Goal: Find specific page/section: Find specific page/section

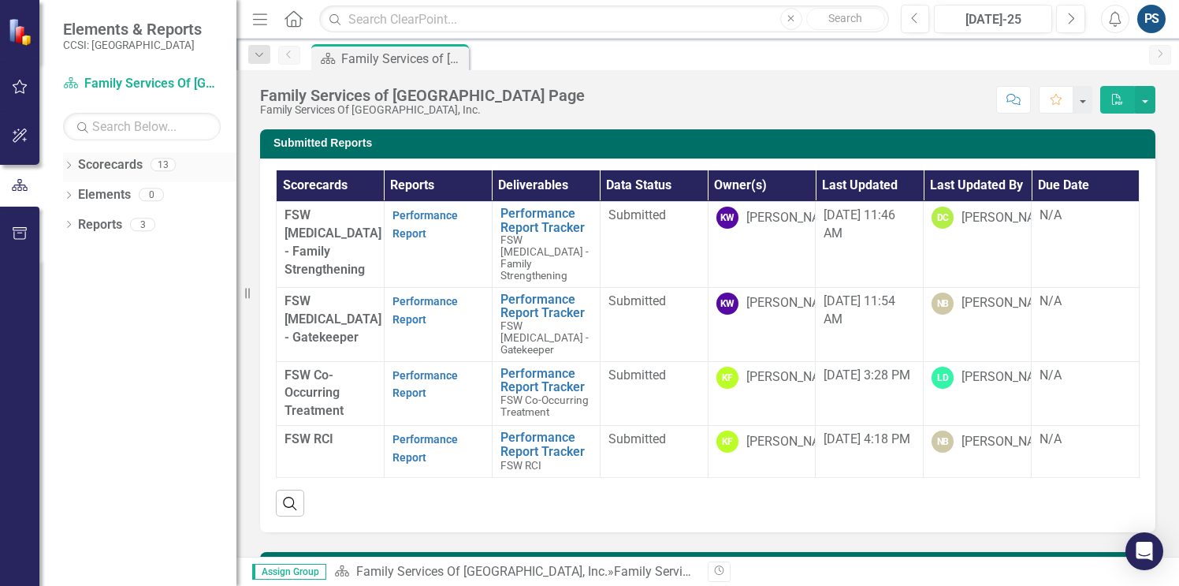
click at [110, 170] on link "Scorecards" at bounding box center [110, 165] width 65 height 18
click at [113, 194] on link "Elements" at bounding box center [104, 195] width 53 height 18
click at [70, 195] on icon at bounding box center [69, 194] width 4 height 7
click at [103, 166] on link "Scorecards" at bounding box center [110, 165] width 65 height 18
click at [69, 165] on icon "Dropdown" at bounding box center [68, 166] width 11 height 9
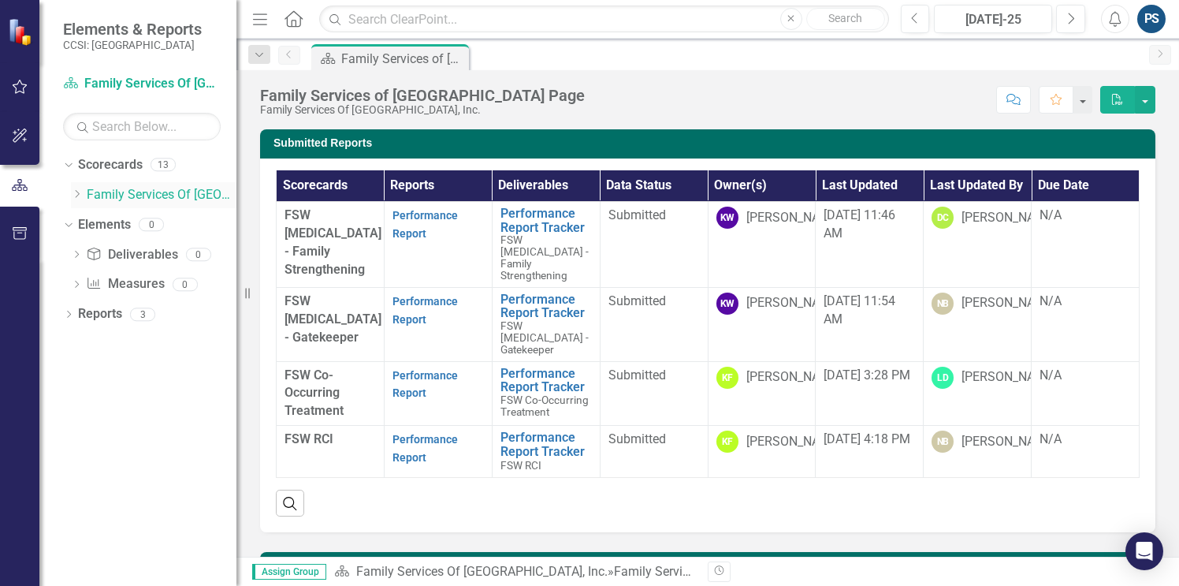
click at [100, 187] on link "Family Services Of [GEOGRAPHIC_DATA], Inc." at bounding box center [162, 195] width 150 height 18
click at [76, 194] on icon "Dropdown" at bounding box center [77, 193] width 12 height 9
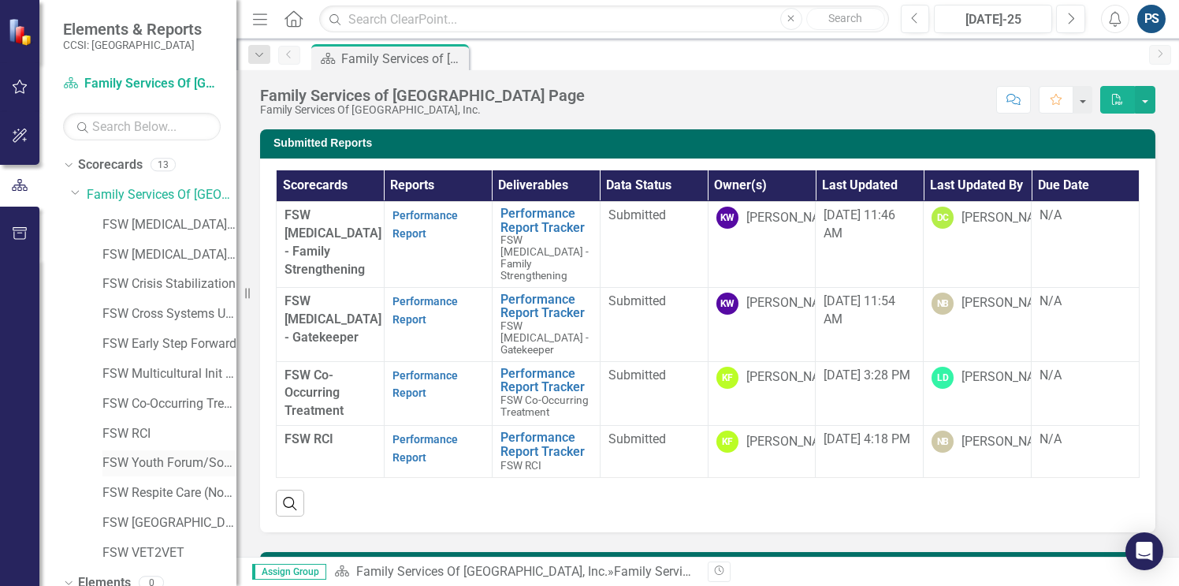
click at [171, 465] on link "FSW Youth Forum/Social Stars" at bounding box center [169, 463] width 134 height 18
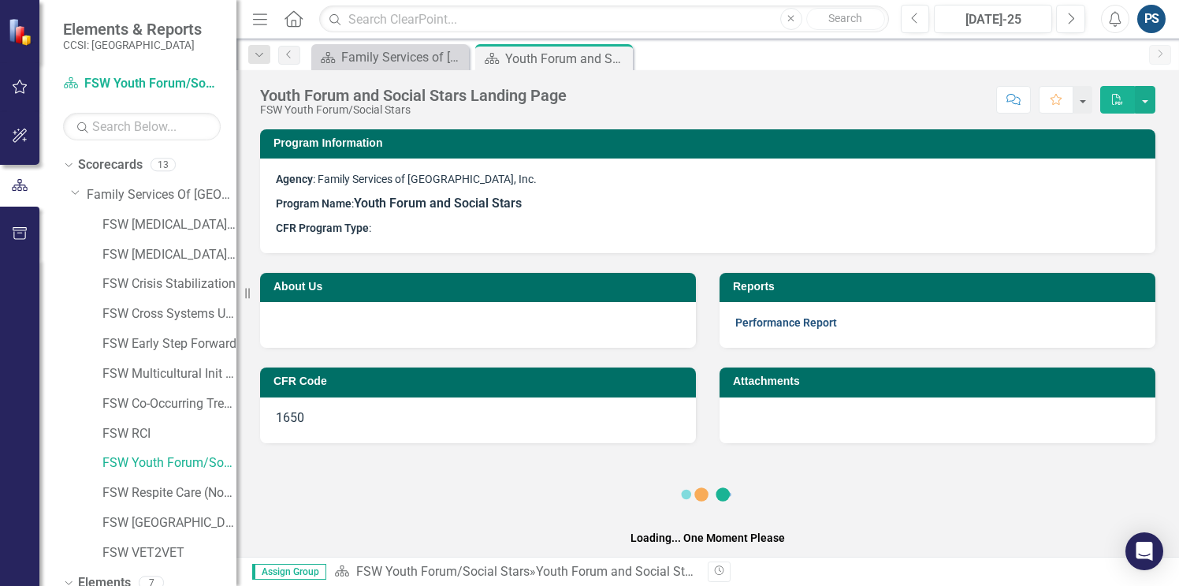
click at [759, 322] on link "Performance Report" at bounding box center [786, 322] width 102 height 13
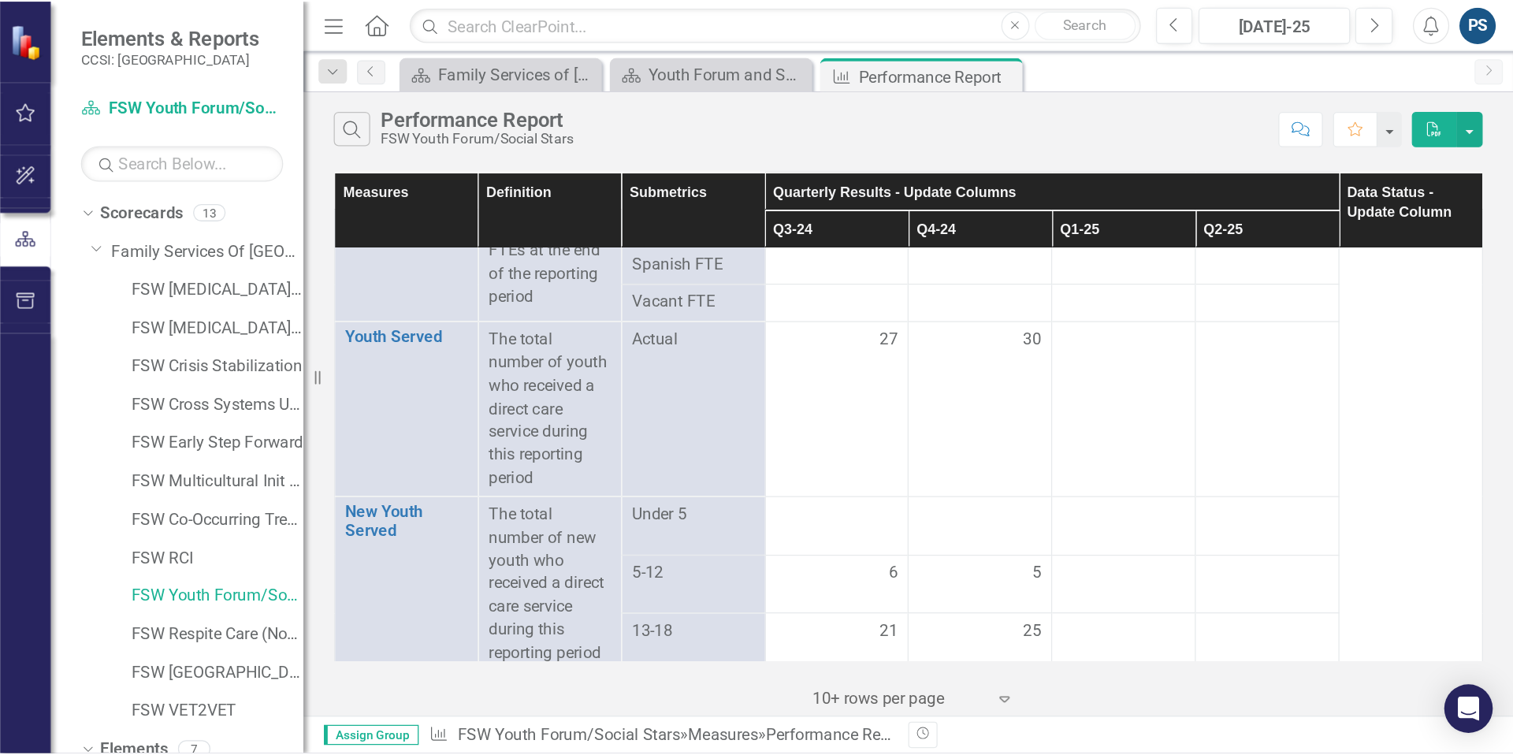
scroll to position [33, 0]
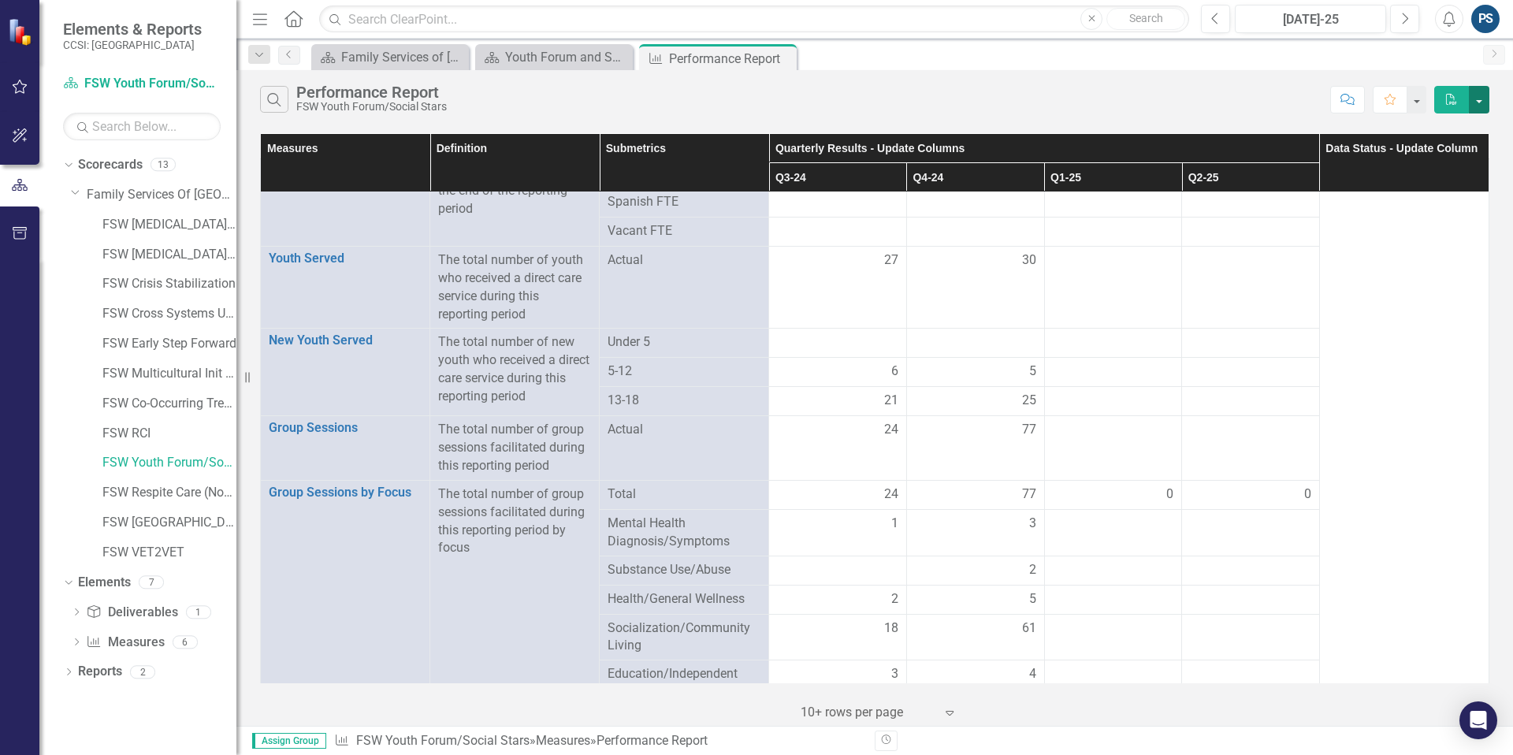
click at [1178, 100] on button "button" at bounding box center [1479, 100] width 20 height 28
click at [1034, 113] on div "Search Performance Report FSW Youth Forum/Social Stars Comment Favorite PDF" at bounding box center [874, 95] width 1277 height 51
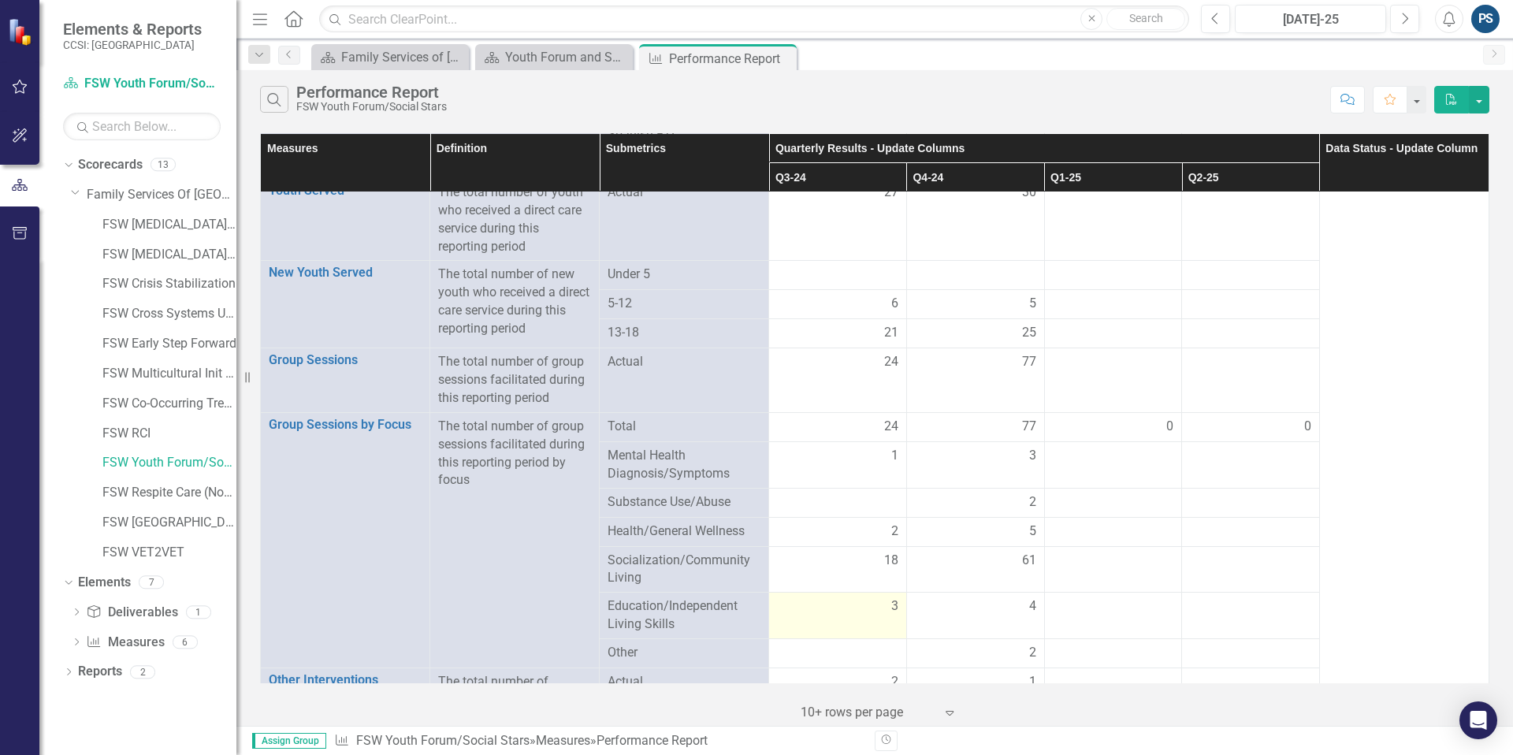
scroll to position [115, 0]
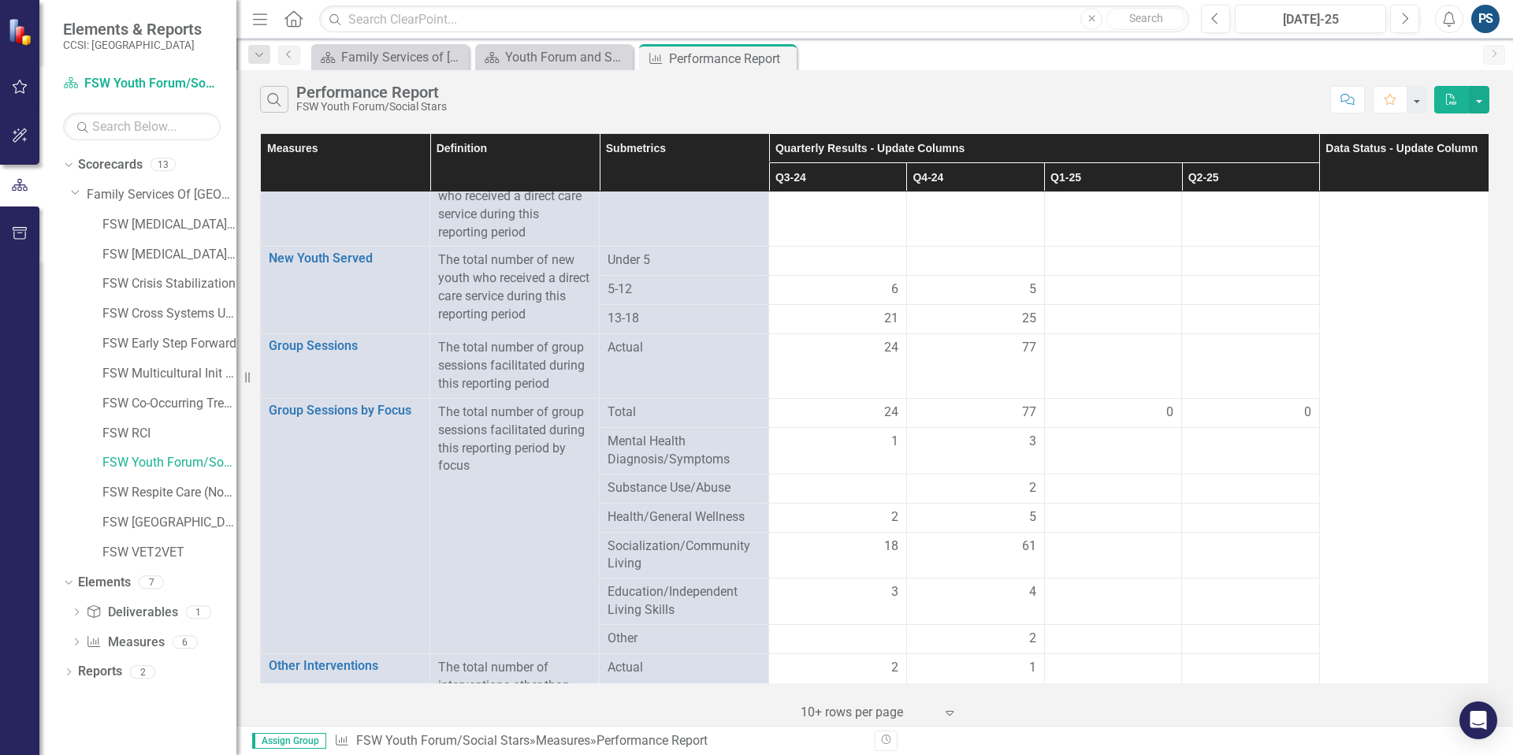
click at [950, 585] on div "Expand" at bounding box center [954, 712] width 24 height 28
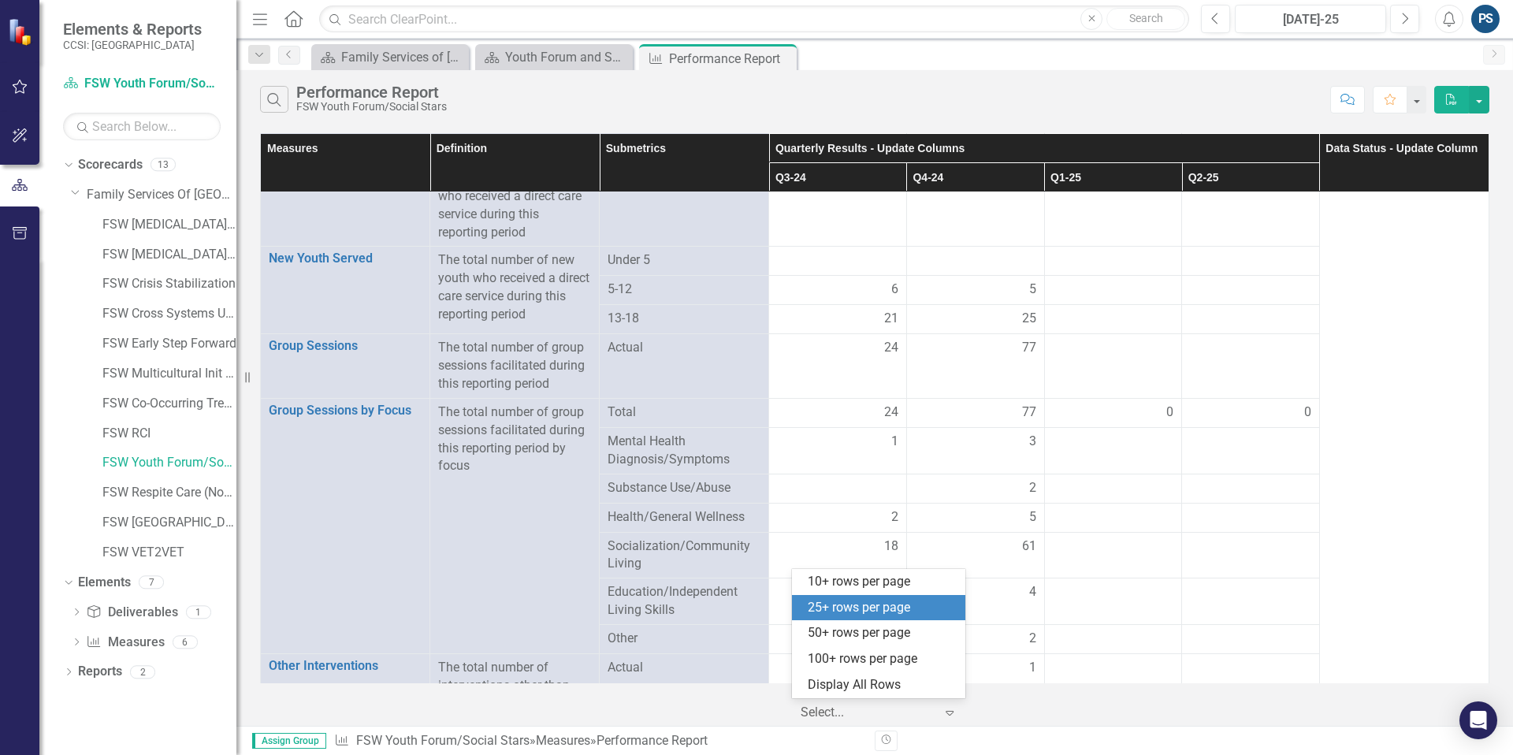
click at [891, 585] on div "25+ rows per page" at bounding box center [882, 608] width 148 height 18
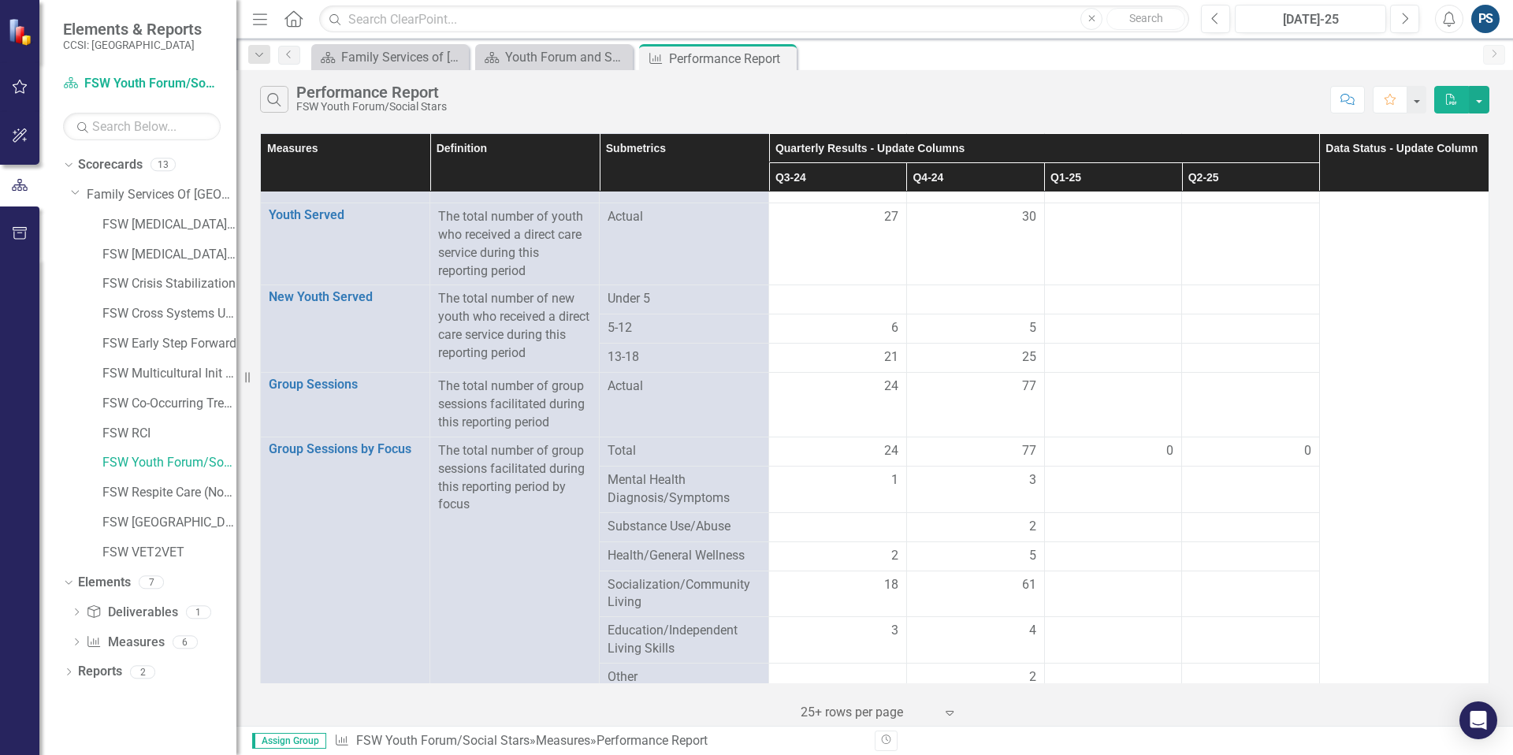
scroll to position [0, 0]
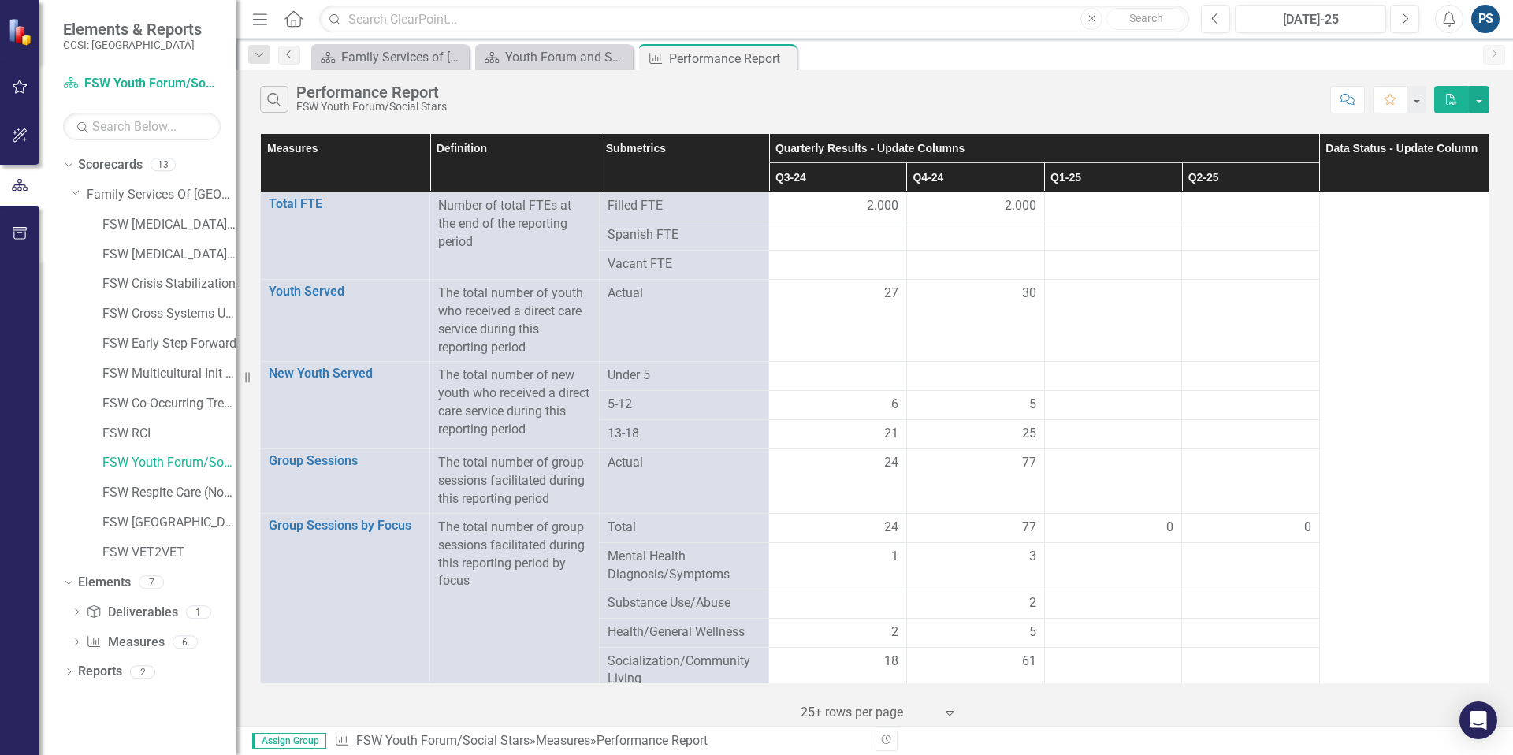
click at [286, 54] on icon at bounding box center [288, 54] width 4 height 8
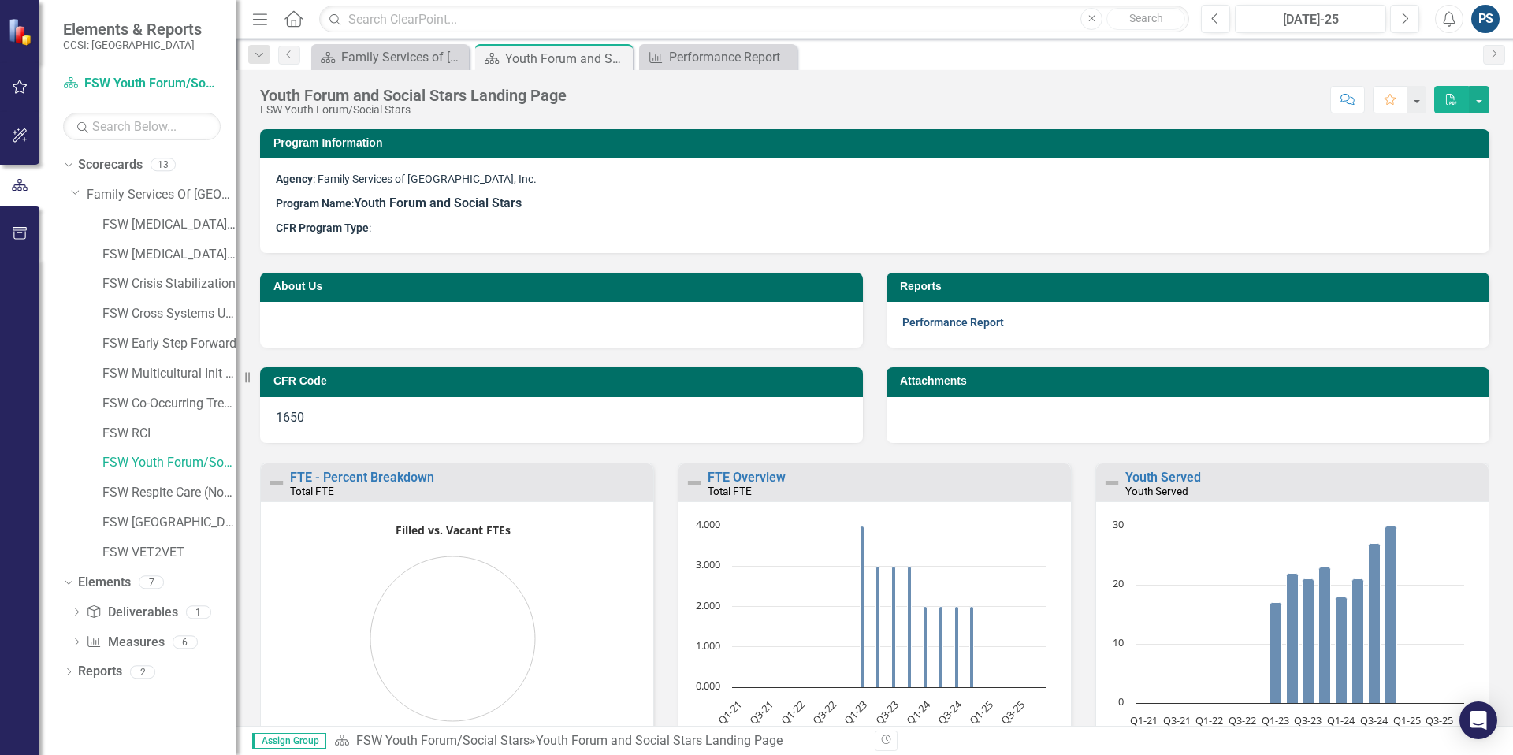
click at [946, 322] on link "Performance Report" at bounding box center [953, 322] width 102 height 13
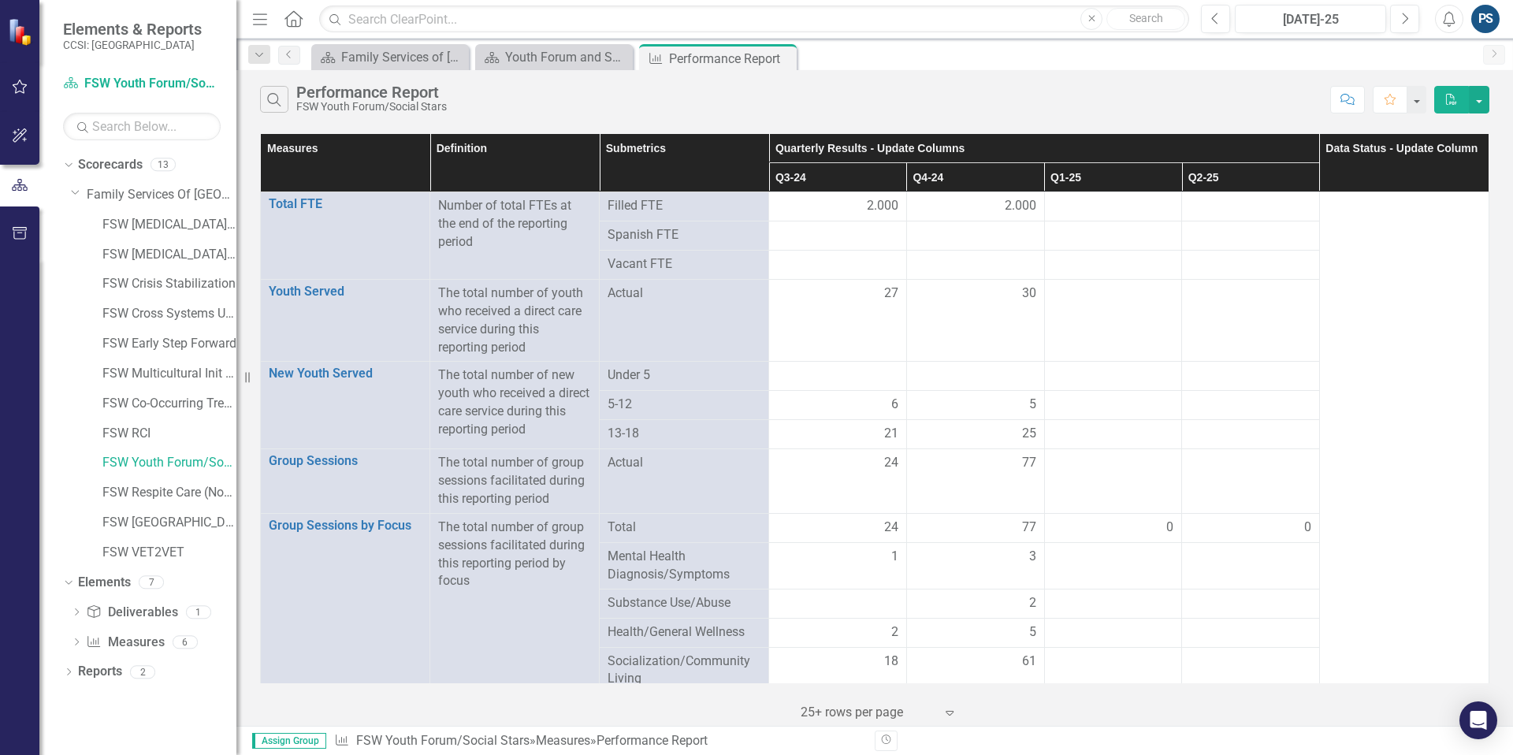
click at [835, 181] on th "Q3-24" at bounding box center [838, 177] width 138 height 29
click at [887, 176] on th "Q3-24 Sort Ascending" at bounding box center [838, 177] width 138 height 29
click at [887, 176] on th "Q3-24 Sort Descending" at bounding box center [838, 177] width 138 height 29
click at [1178, 163] on th "Data Status - Update Column" at bounding box center [1403, 163] width 169 height 58
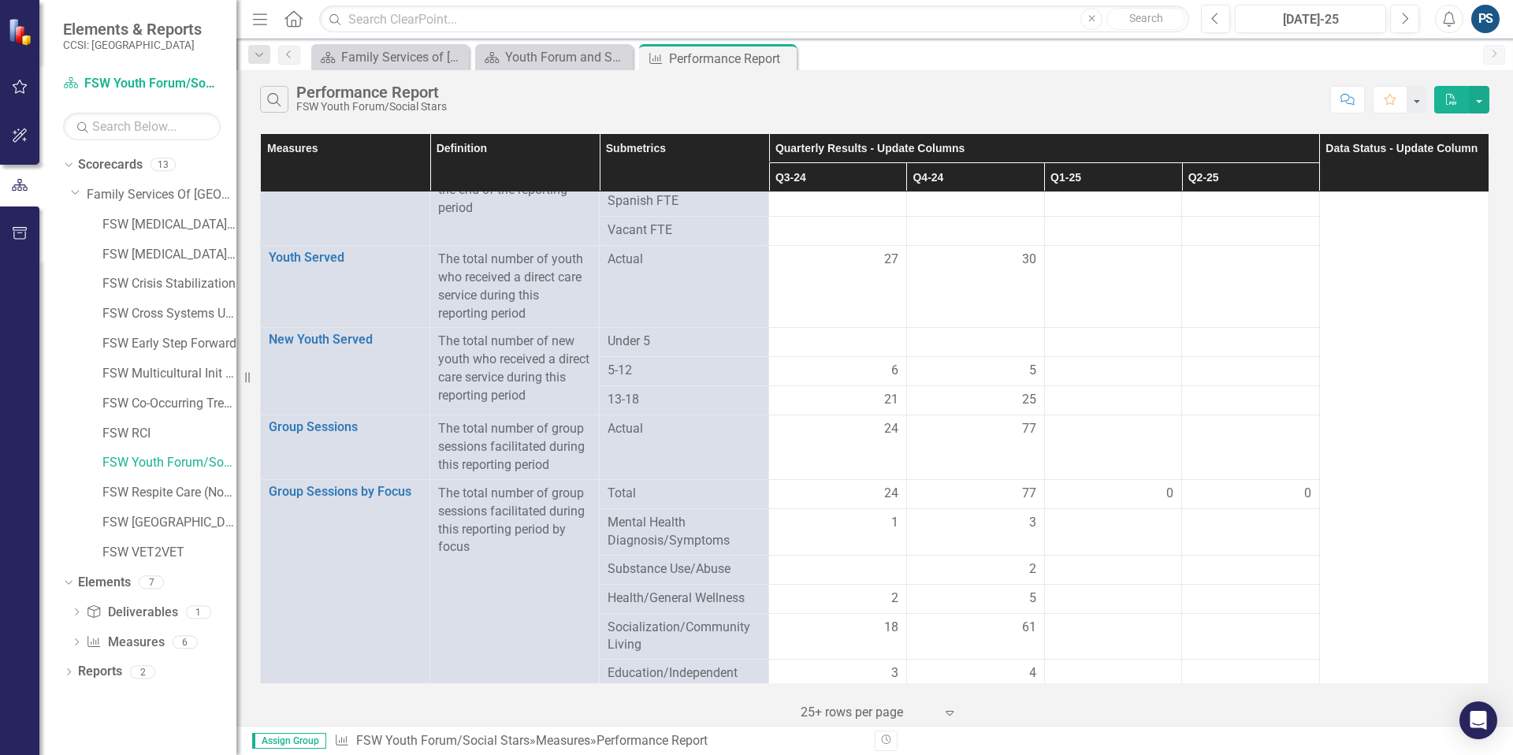
scroll to position [110, 0]
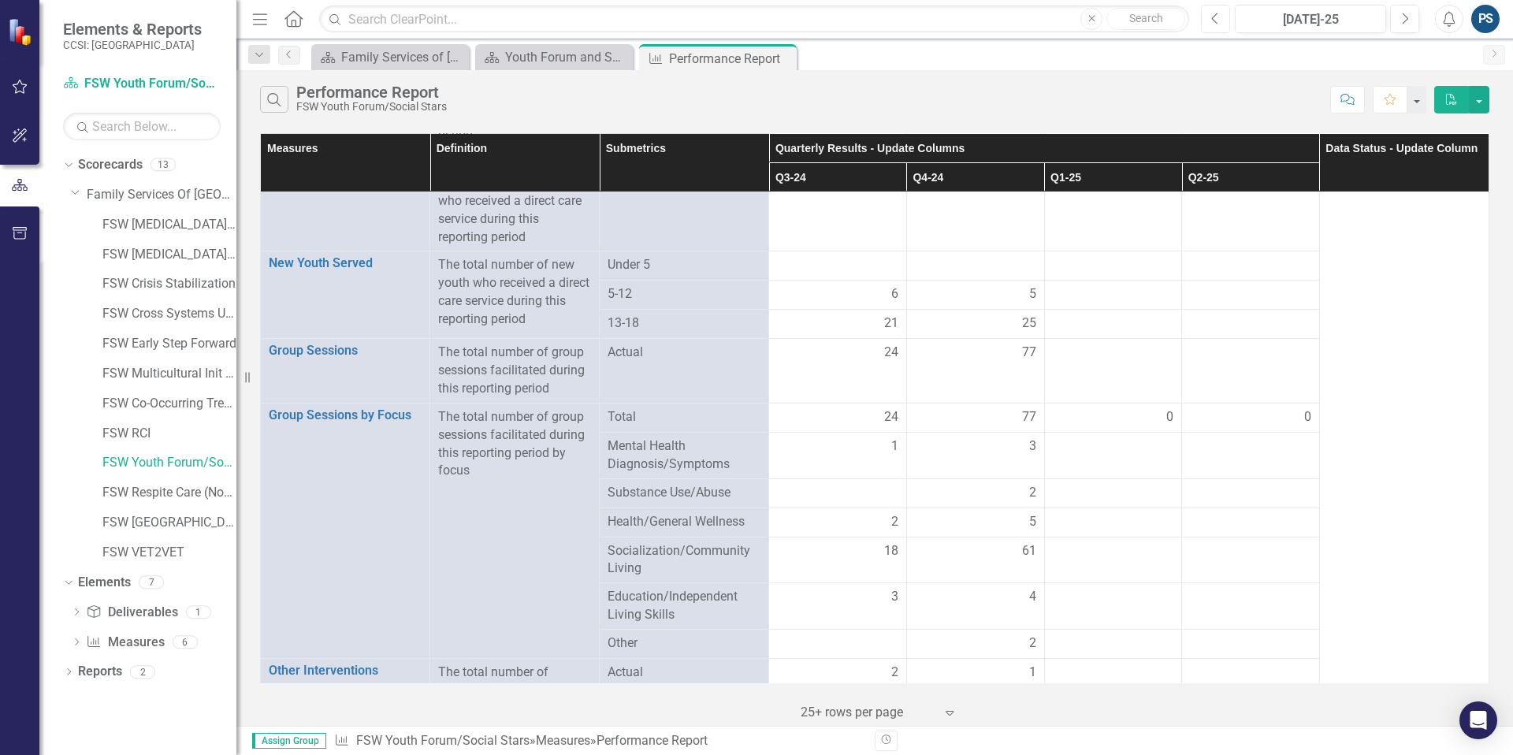
click at [1178, 27] on button "Previous" at bounding box center [1215, 19] width 29 height 28
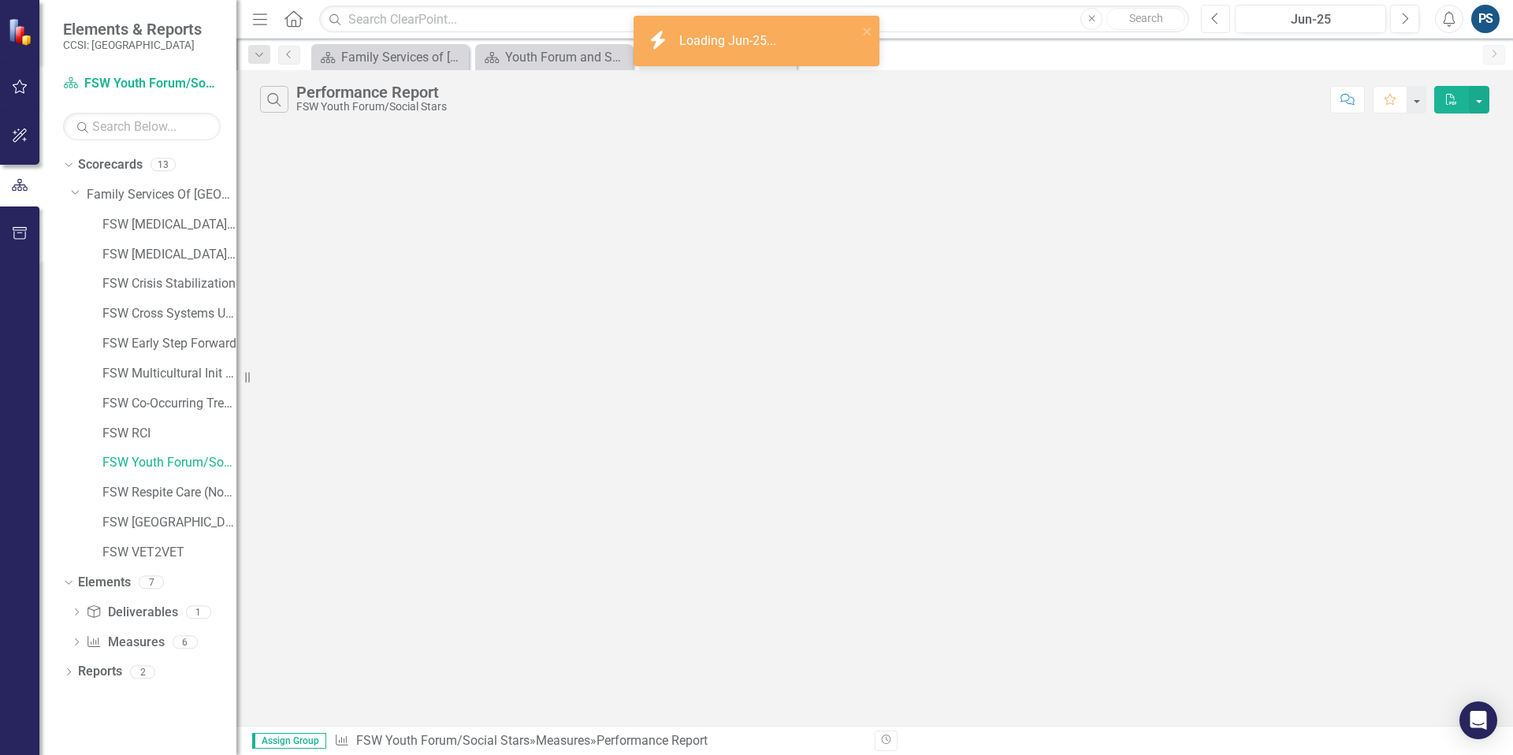
click at [1178, 27] on button "Previous" at bounding box center [1215, 19] width 29 height 28
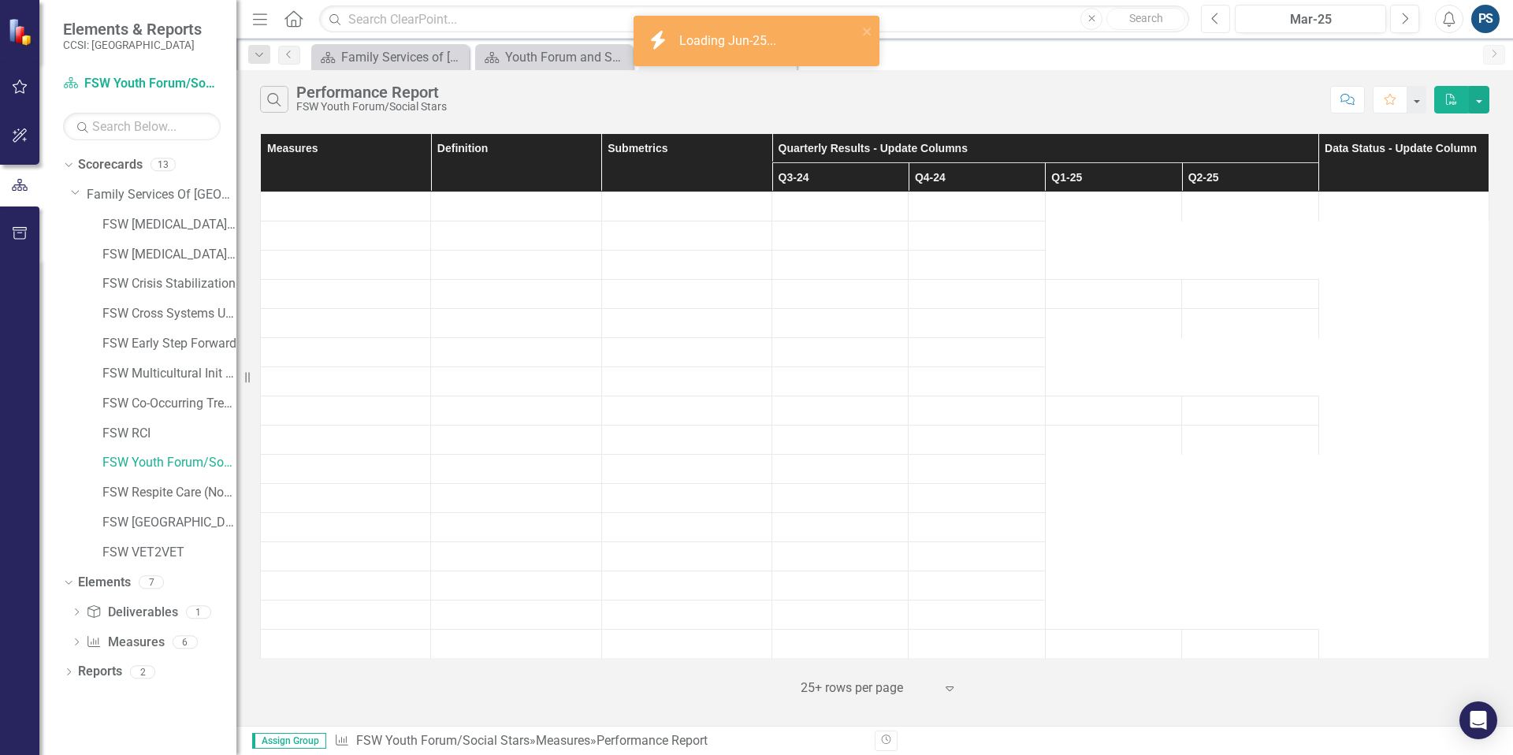
click at [1178, 27] on button "Previous" at bounding box center [1215, 19] width 29 height 28
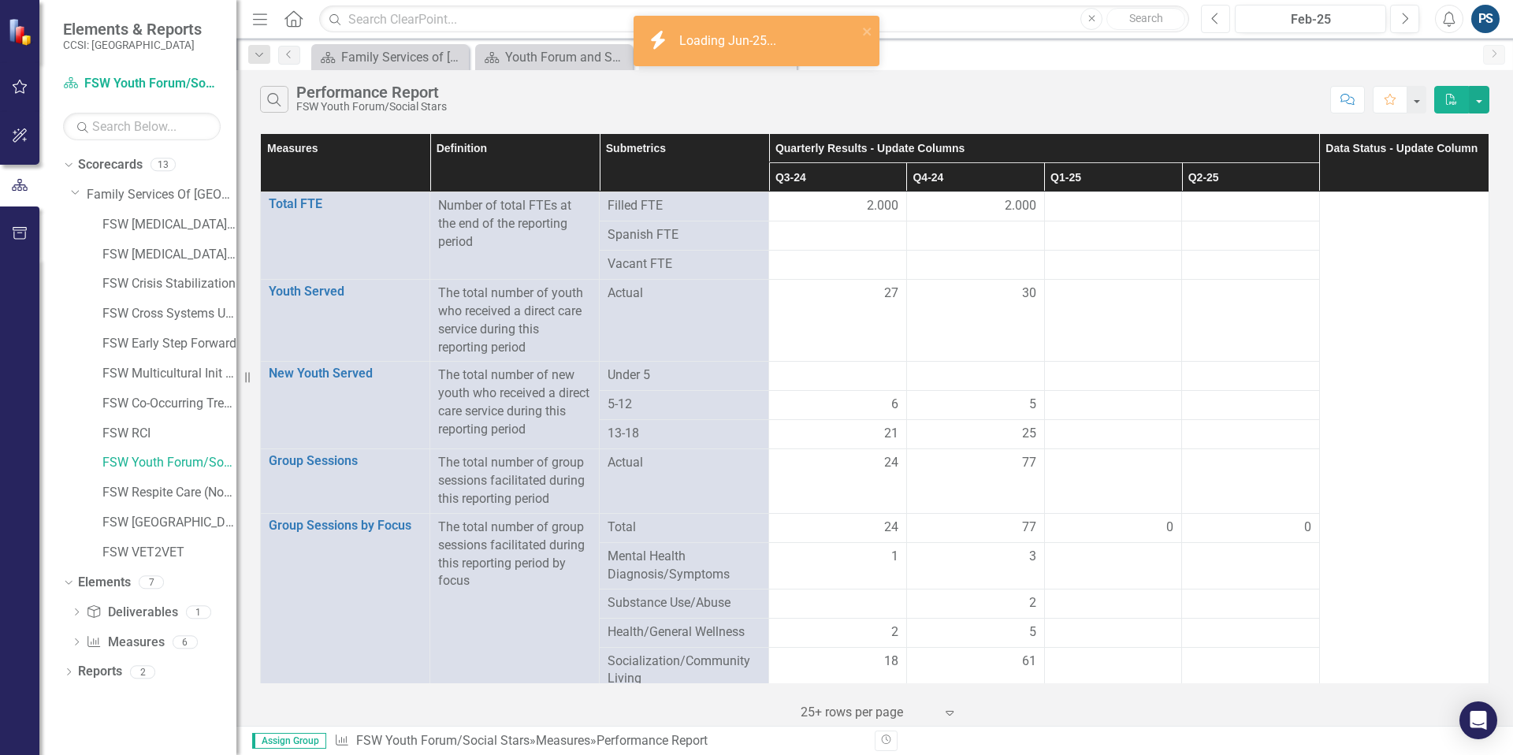
click at [1178, 27] on button "Previous" at bounding box center [1215, 19] width 29 height 28
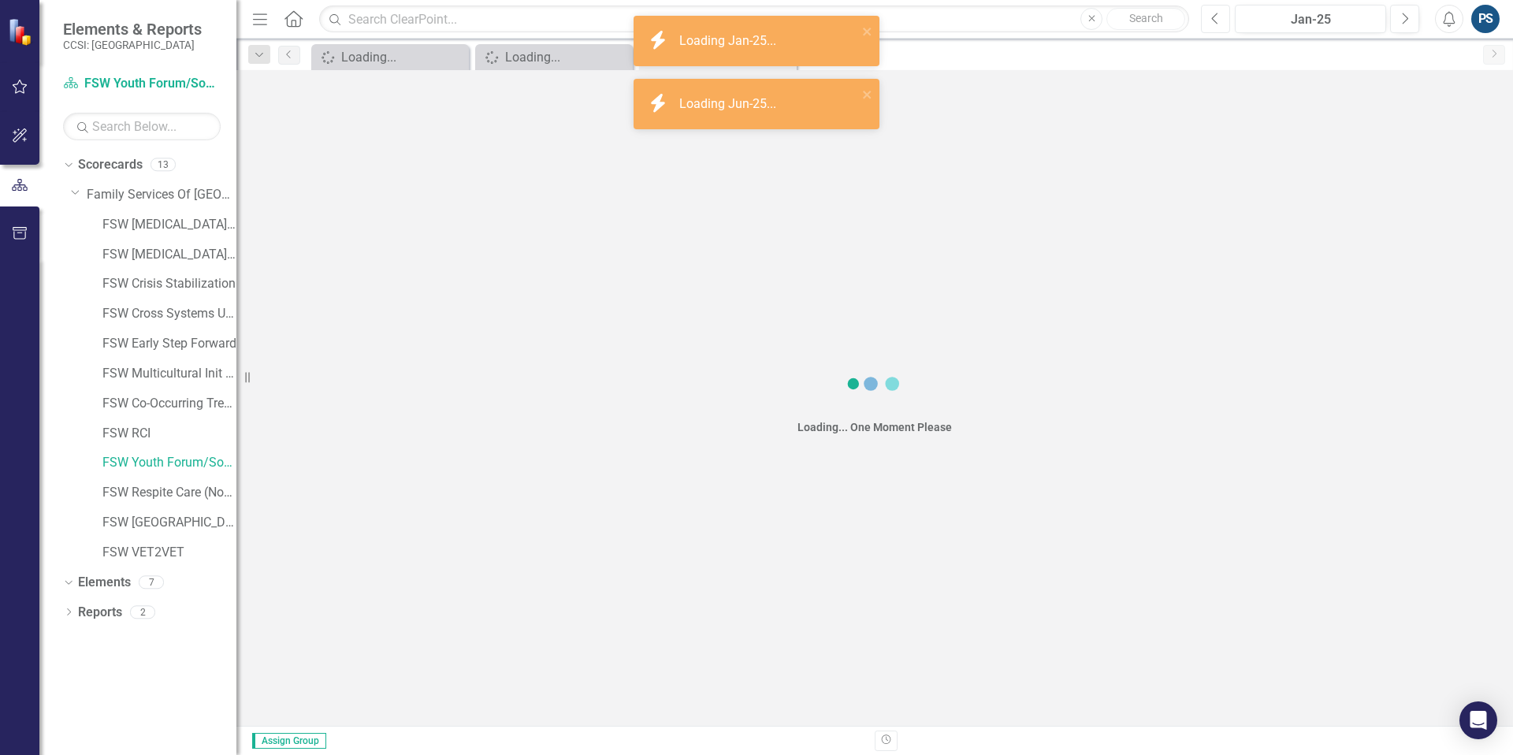
click at [1178, 27] on button "Previous" at bounding box center [1215, 19] width 29 height 28
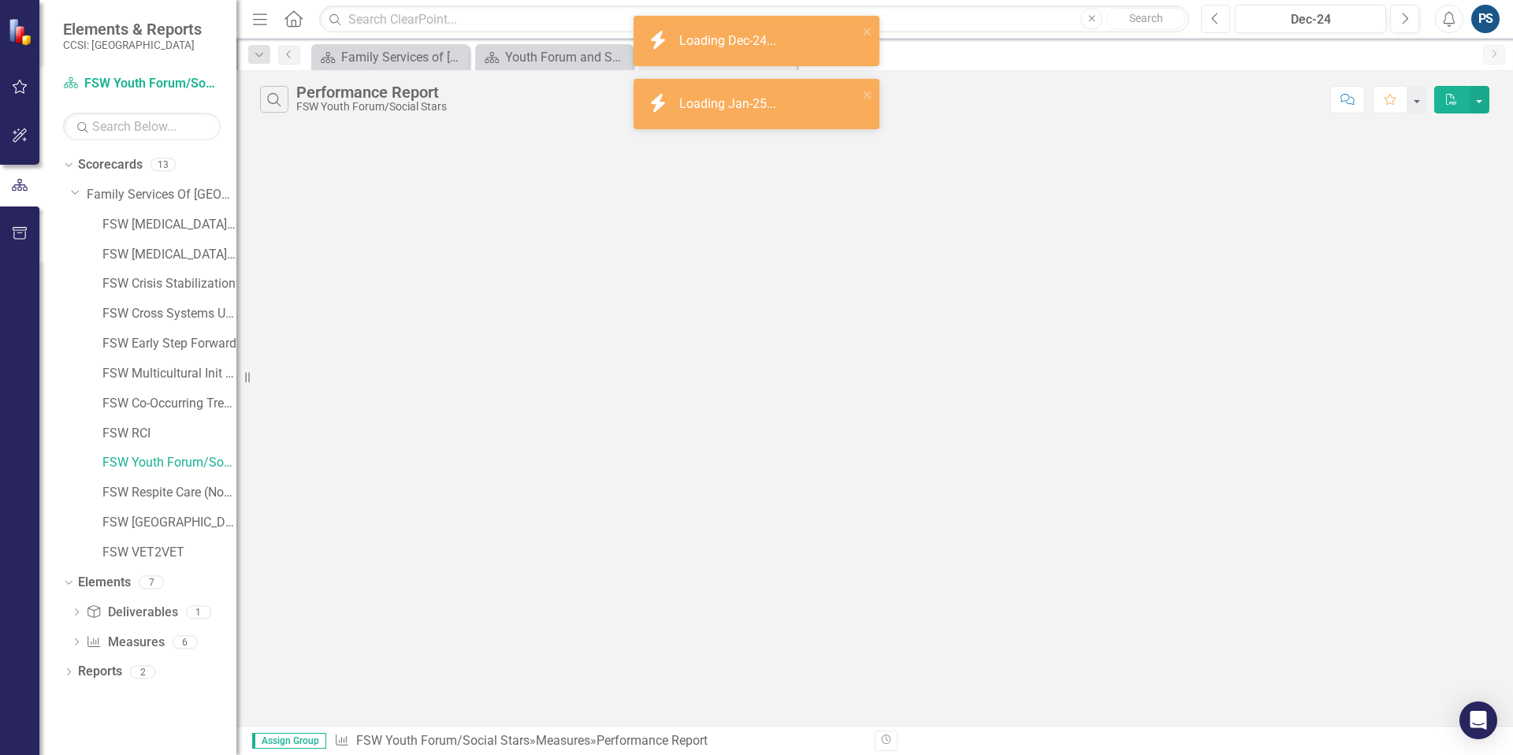
click at [1178, 27] on button "Previous" at bounding box center [1215, 19] width 29 height 28
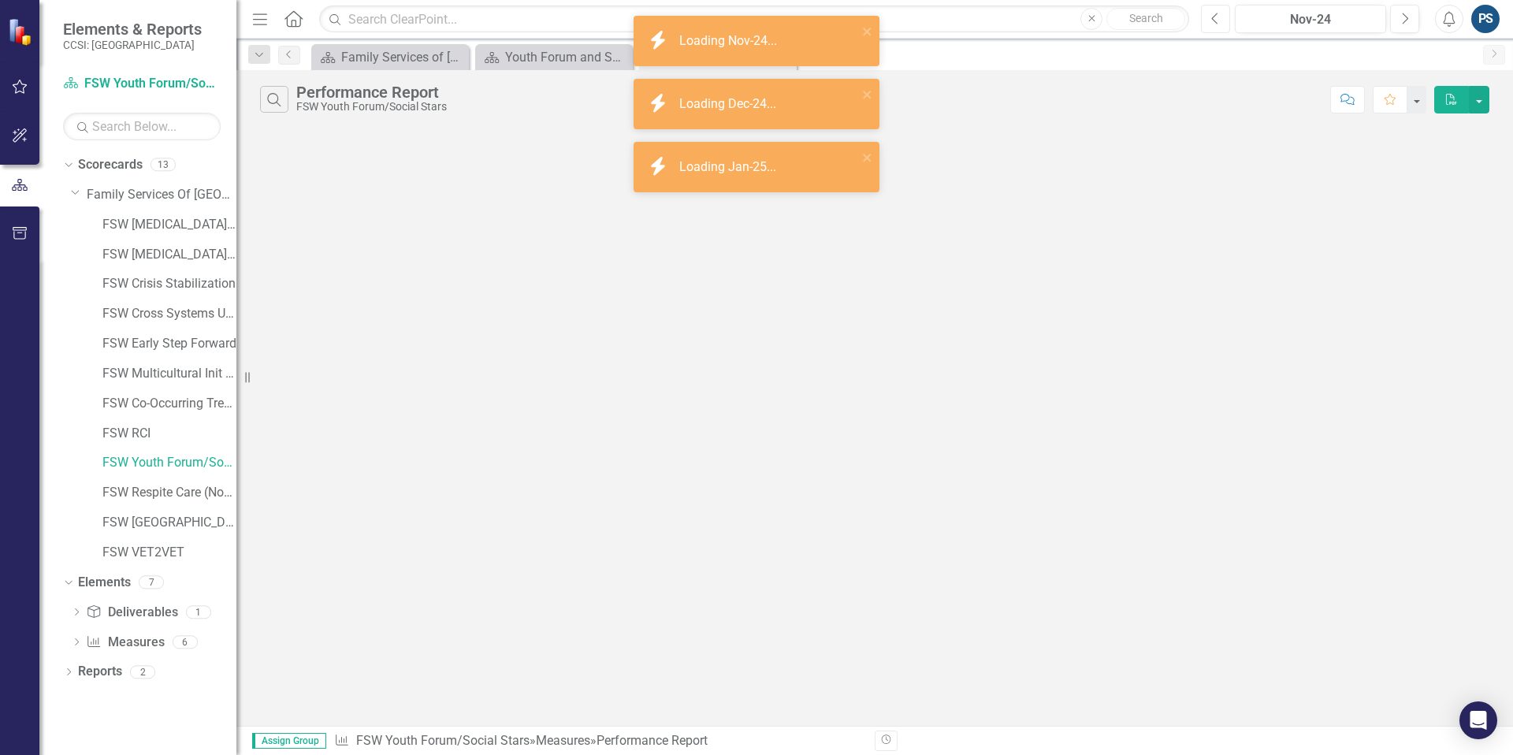
click at [1178, 27] on button "Previous" at bounding box center [1215, 19] width 29 height 28
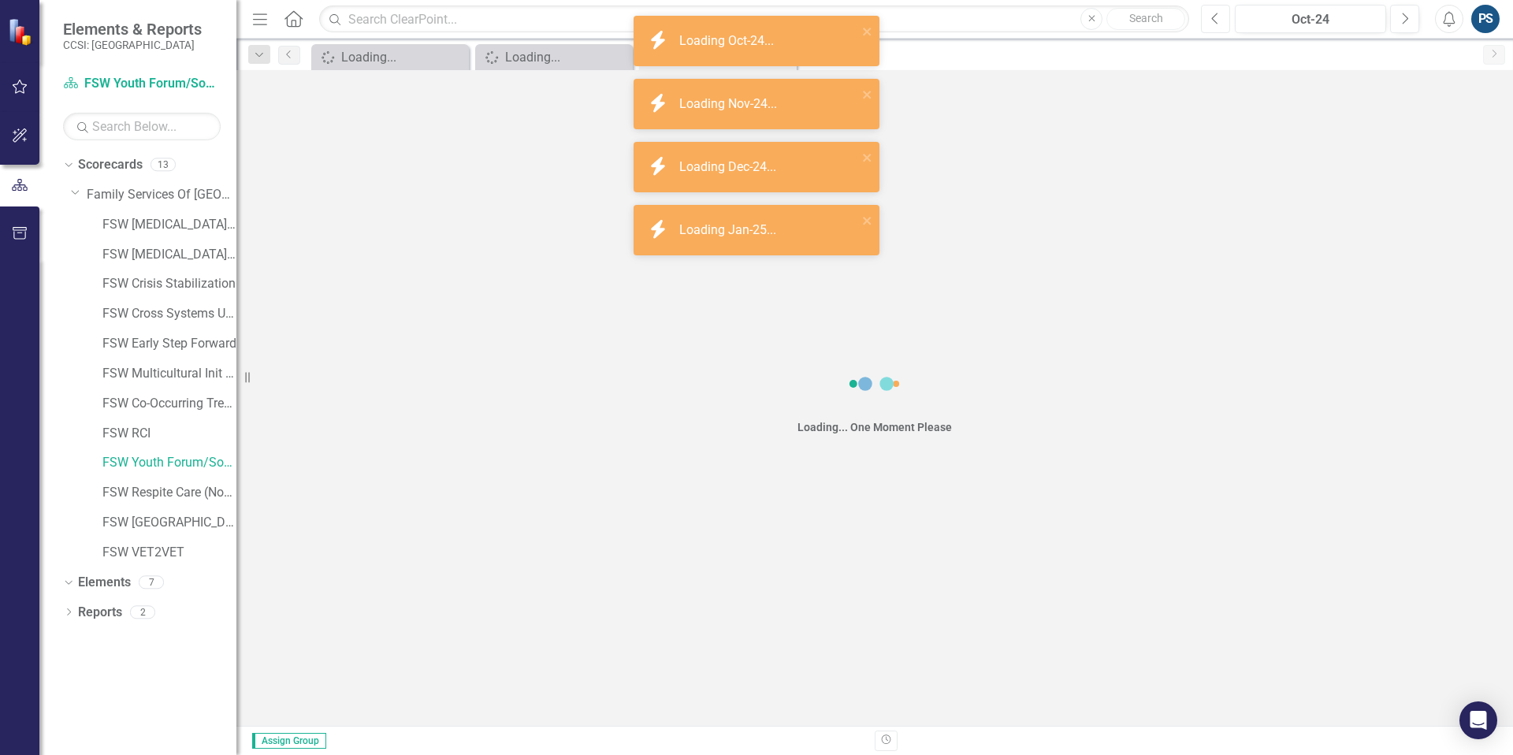
click at [1178, 27] on button "Previous" at bounding box center [1215, 19] width 29 height 28
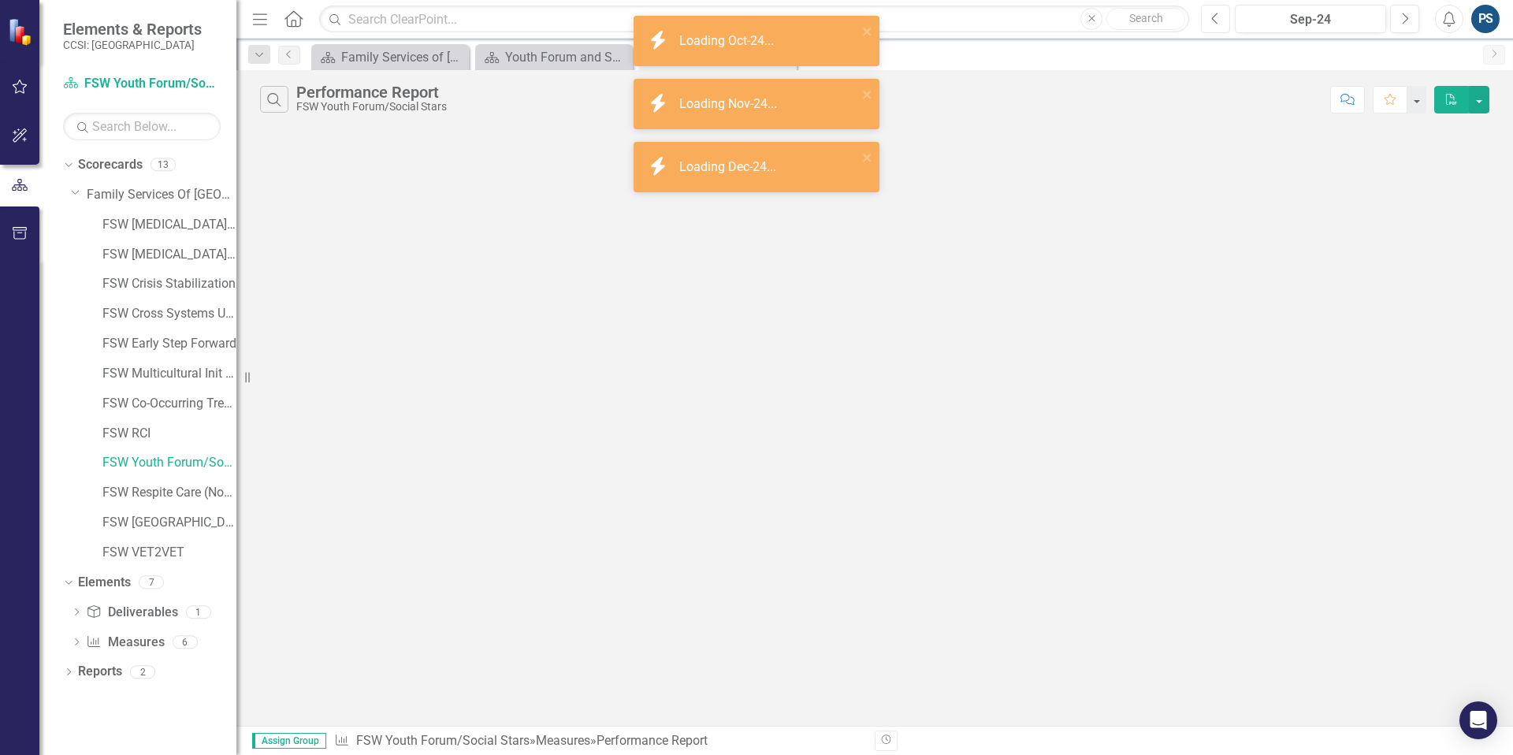
click at [1178, 27] on button "Previous" at bounding box center [1215, 19] width 29 height 28
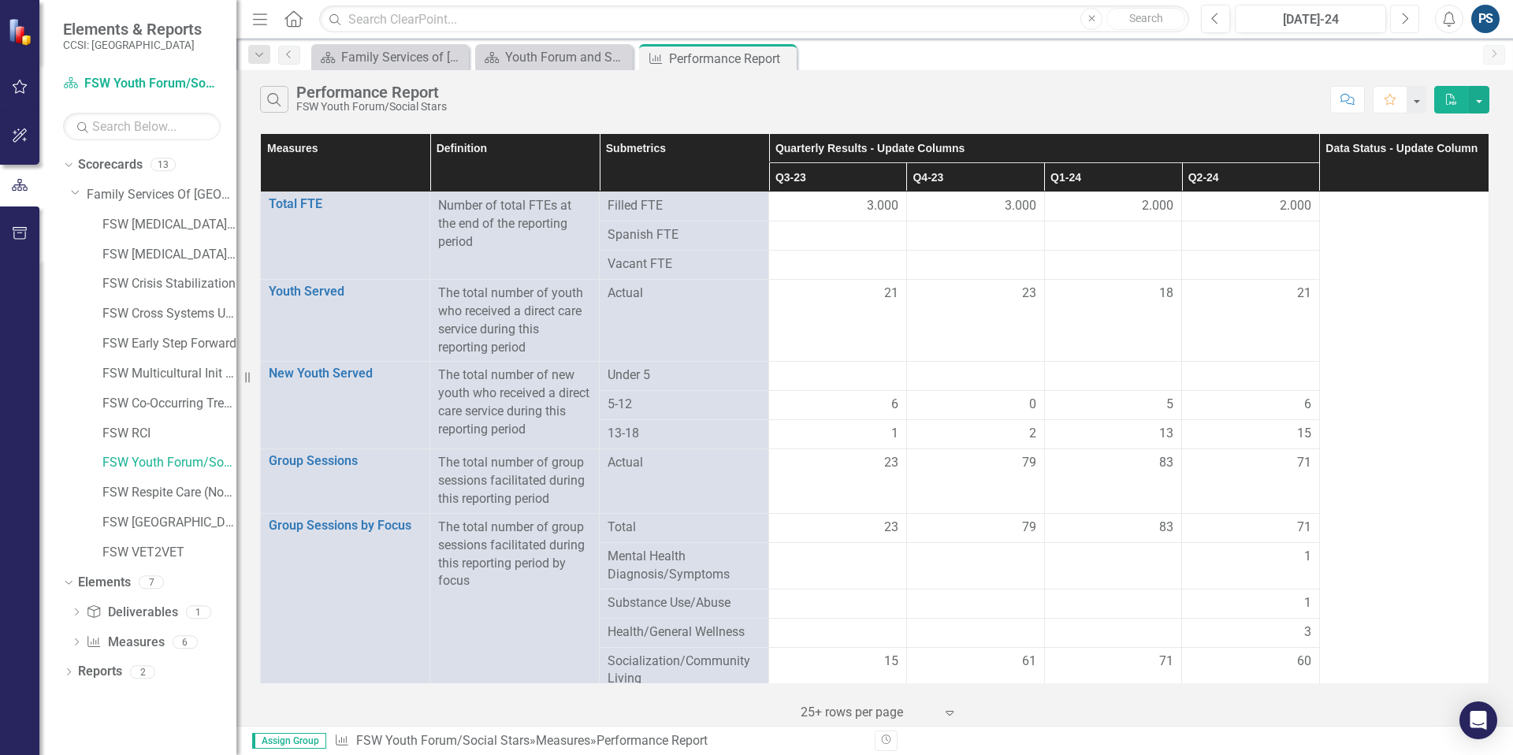
click at [1178, 24] on icon "Next" at bounding box center [1404, 19] width 9 height 14
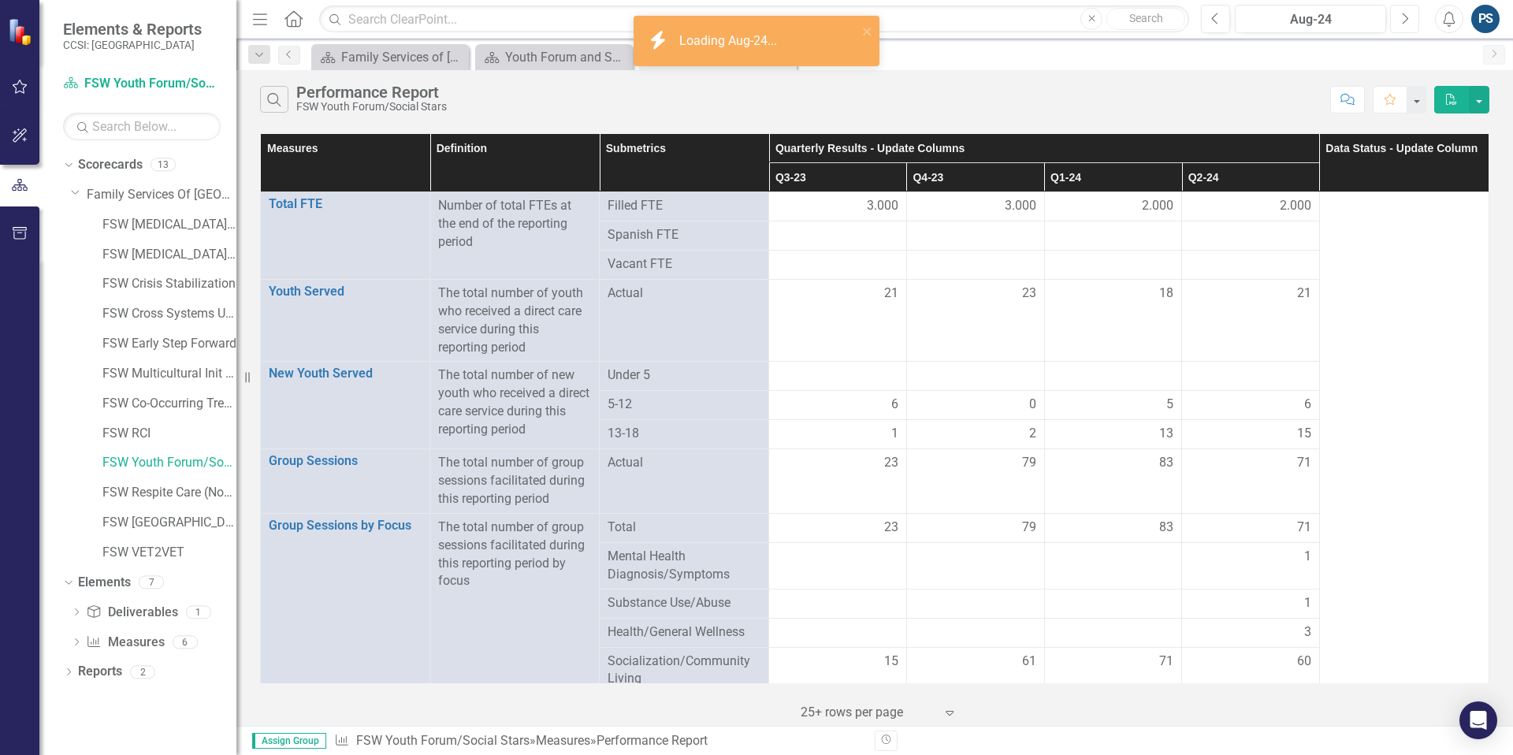
click at [1178, 24] on icon "Next" at bounding box center [1404, 19] width 9 height 14
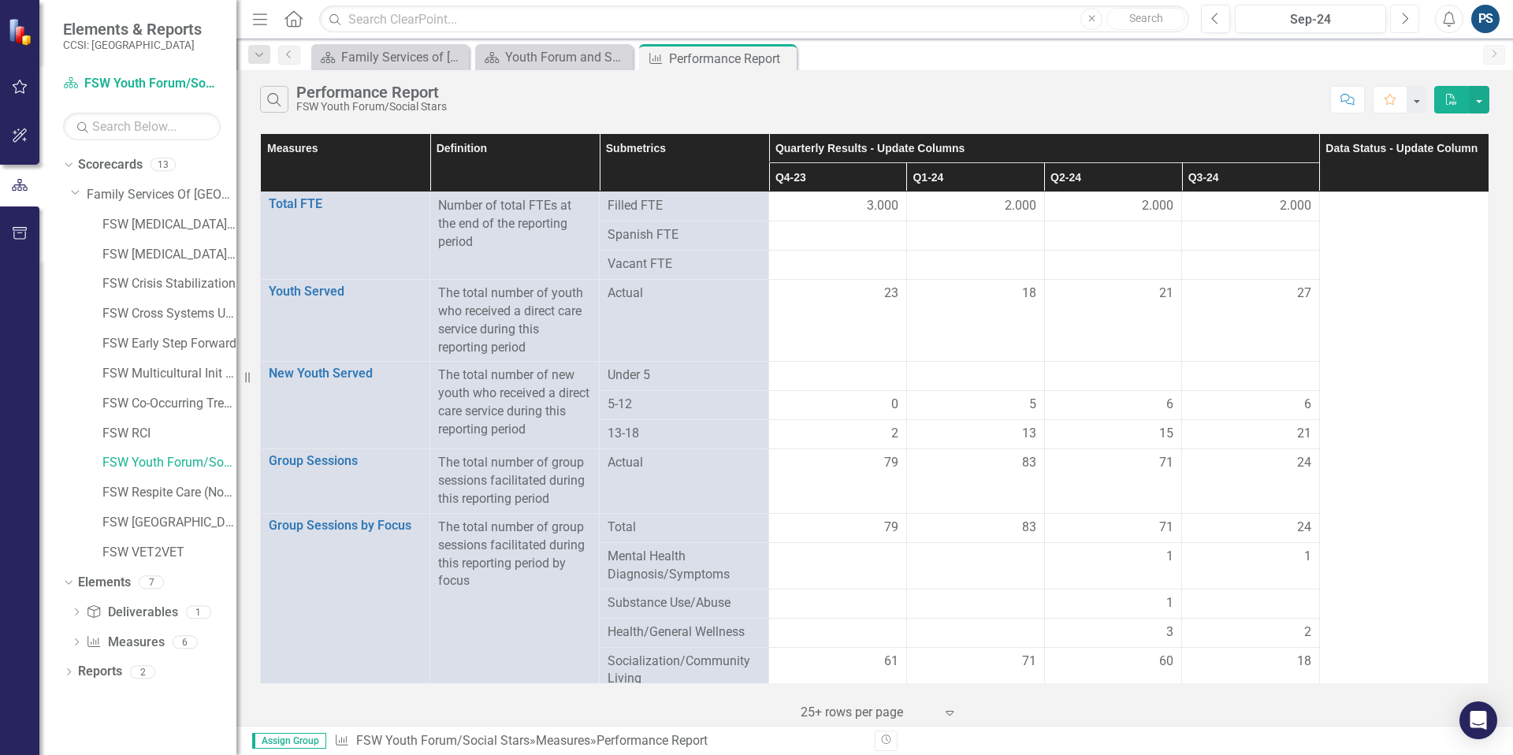
click at [1178, 24] on icon "Next" at bounding box center [1404, 19] width 9 height 14
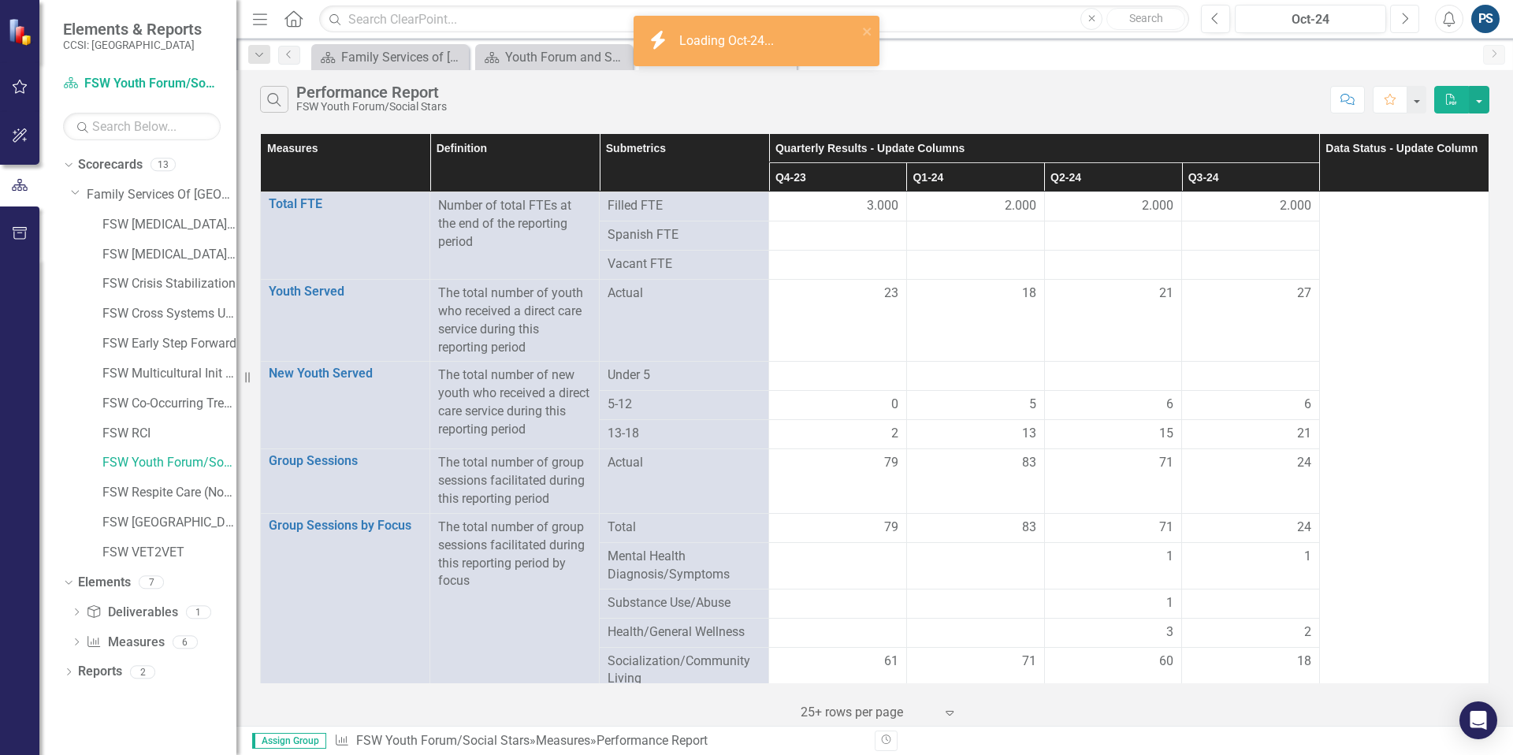
click at [1178, 24] on icon "Next" at bounding box center [1404, 19] width 9 height 14
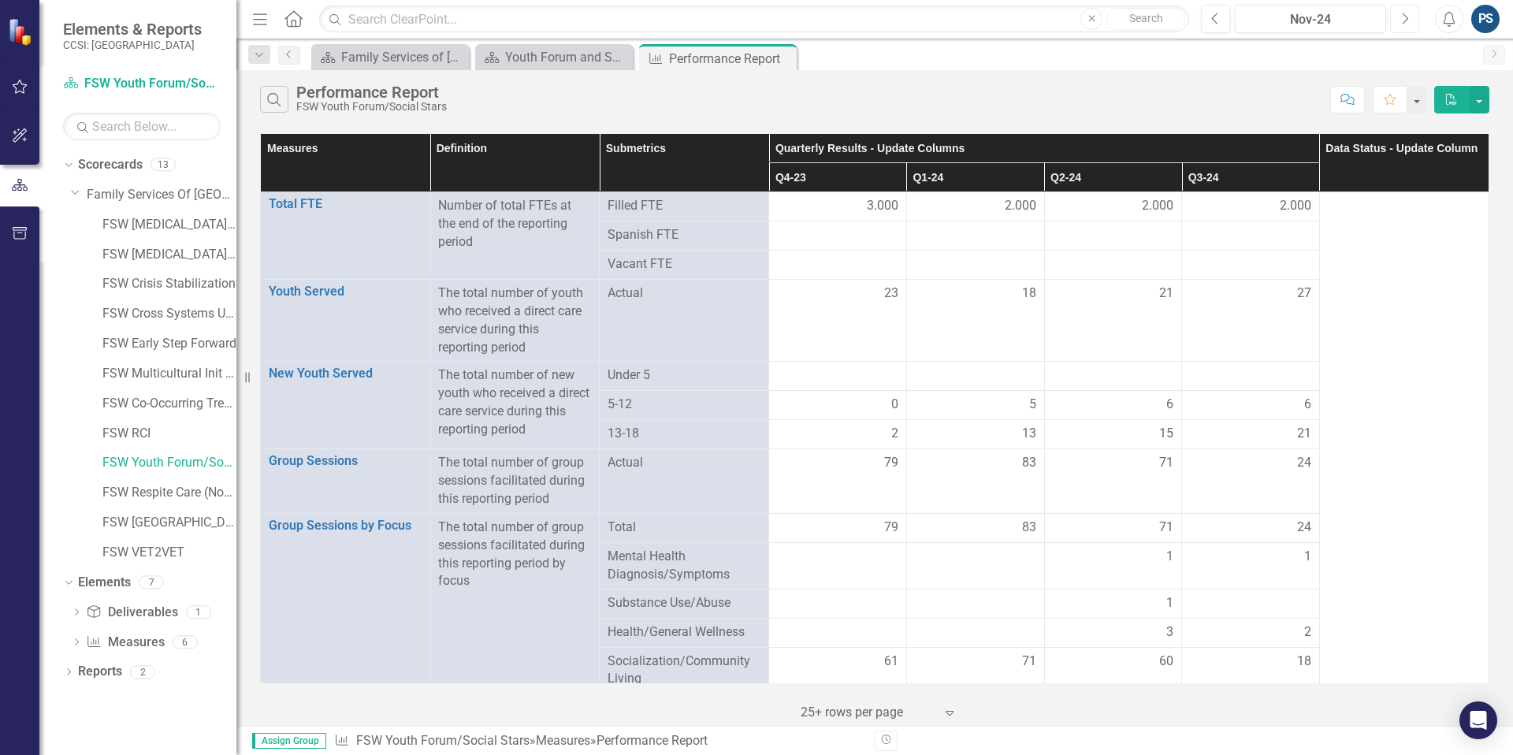
click at [1178, 24] on icon "Next" at bounding box center [1404, 19] width 9 height 14
drag, startPoint x: 270, startPoint y: 143, endPoint x: 602, endPoint y: 189, distance: 334.9
click at [600, 163] on tr "Measures Definition Submetrics Quarterly Results - Update Columns Data Status -…" at bounding box center [875, 148] width 1229 height 29
click at [590, 186] on th "Definition" at bounding box center [514, 163] width 169 height 58
